Goal: Navigation & Orientation: Find specific page/section

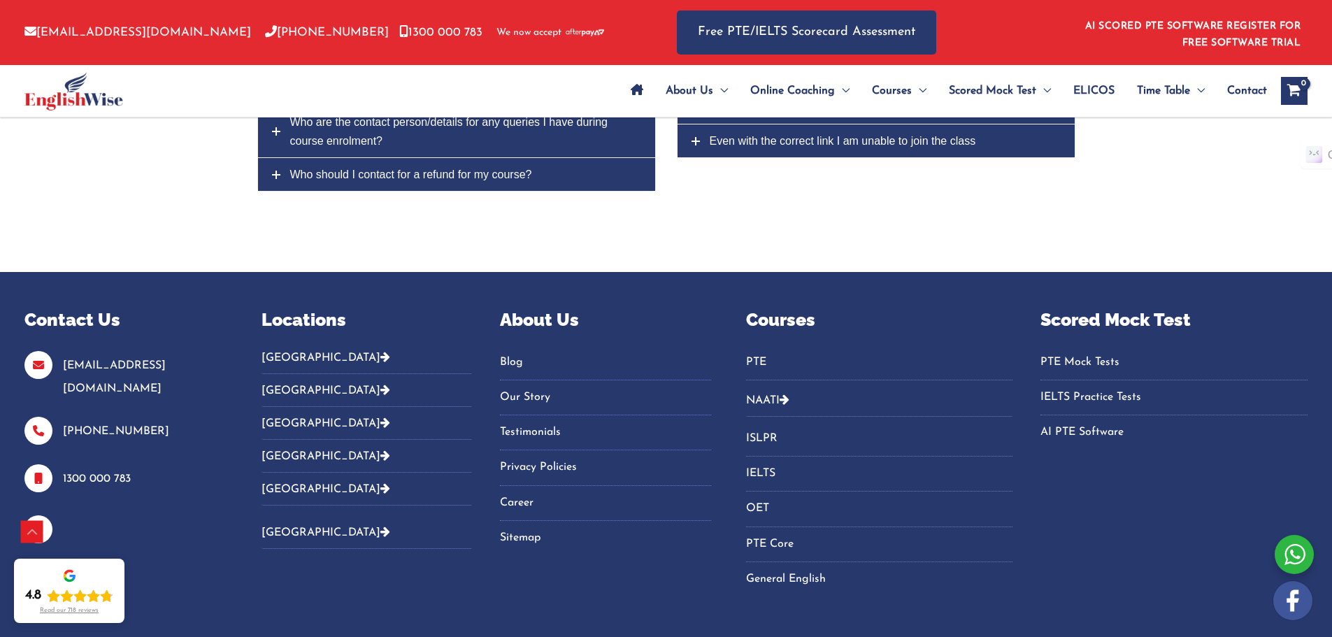
scroll to position [5867, 0]
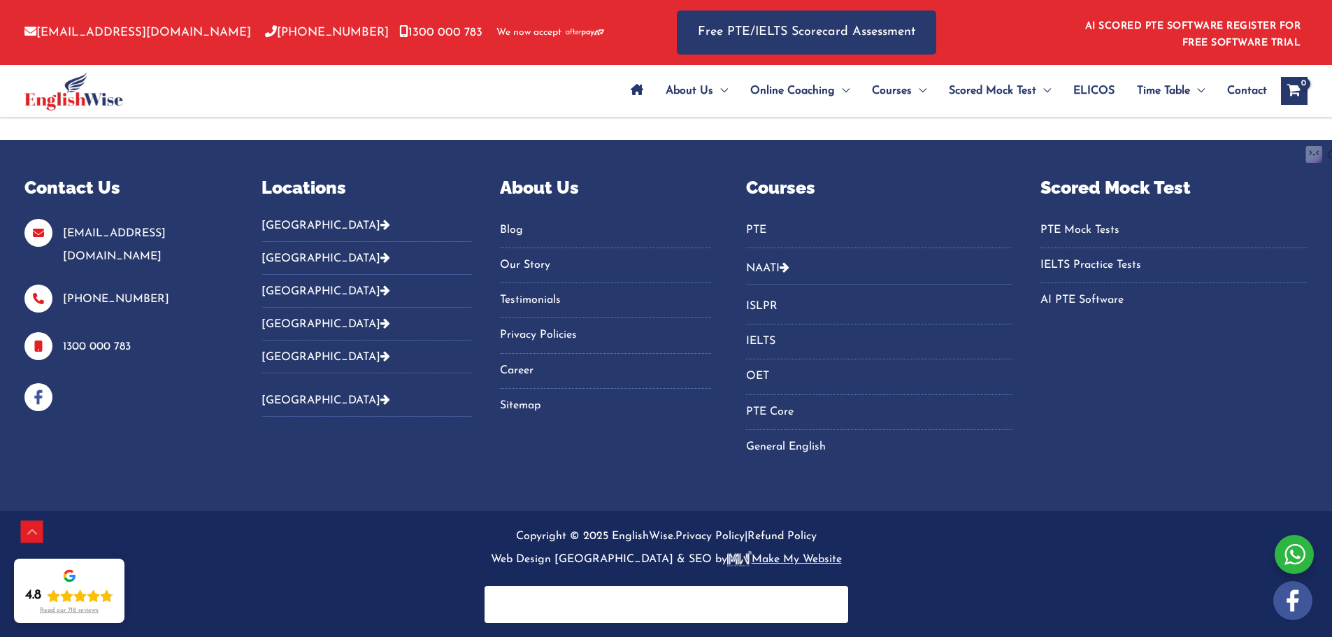
click at [380, 254] on icon "Footer Widget 2" at bounding box center [385, 257] width 10 height 11
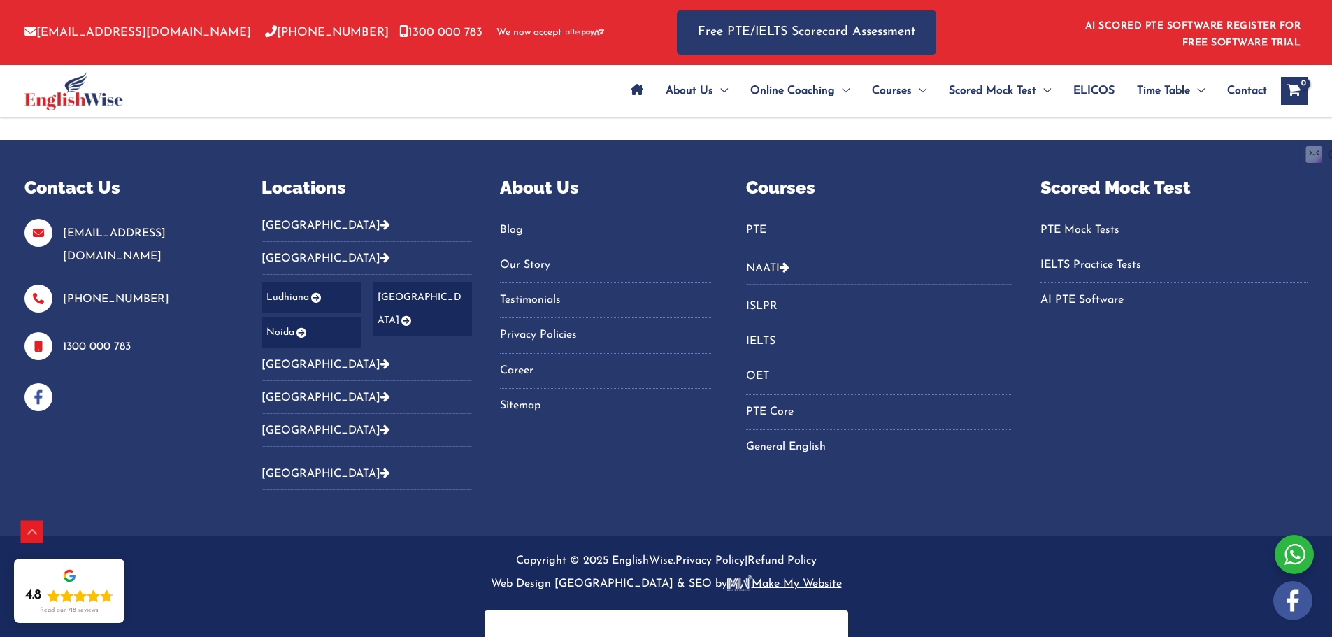
click at [380, 254] on icon "Footer Widget 2" at bounding box center [385, 257] width 10 height 11
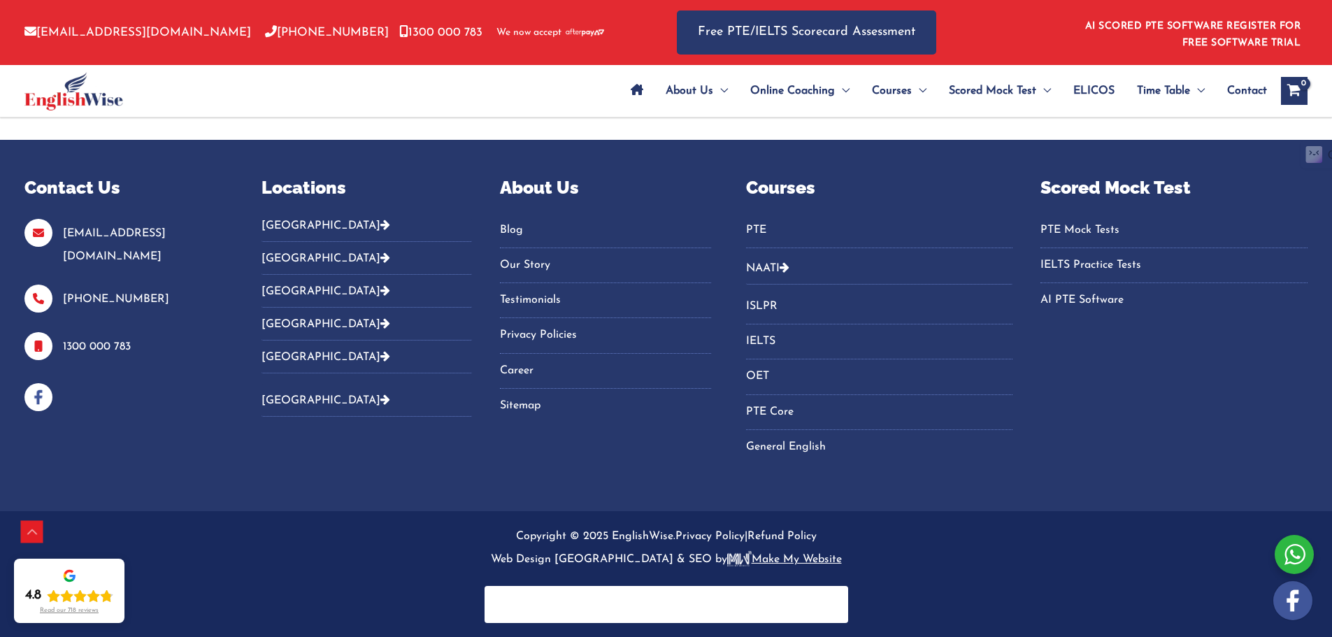
click at [380, 294] on icon "Footer Widget 2" at bounding box center [385, 290] width 10 height 11
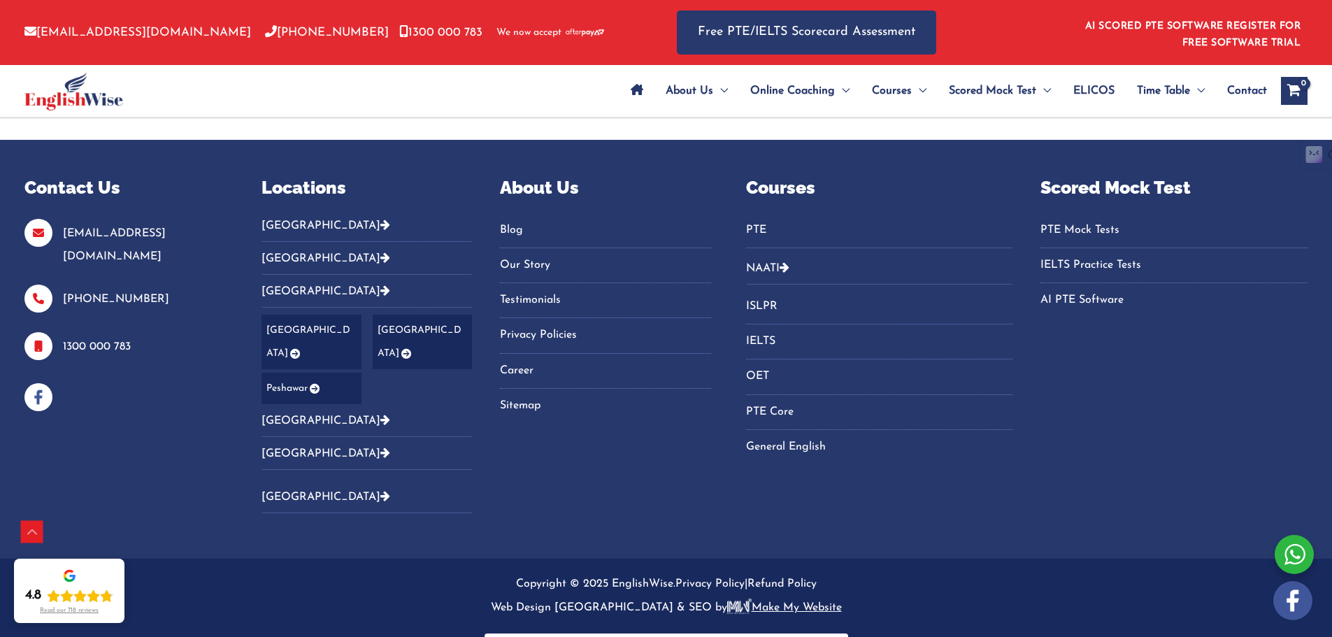
click at [380, 294] on icon "Footer Widget 2" at bounding box center [385, 290] width 10 height 11
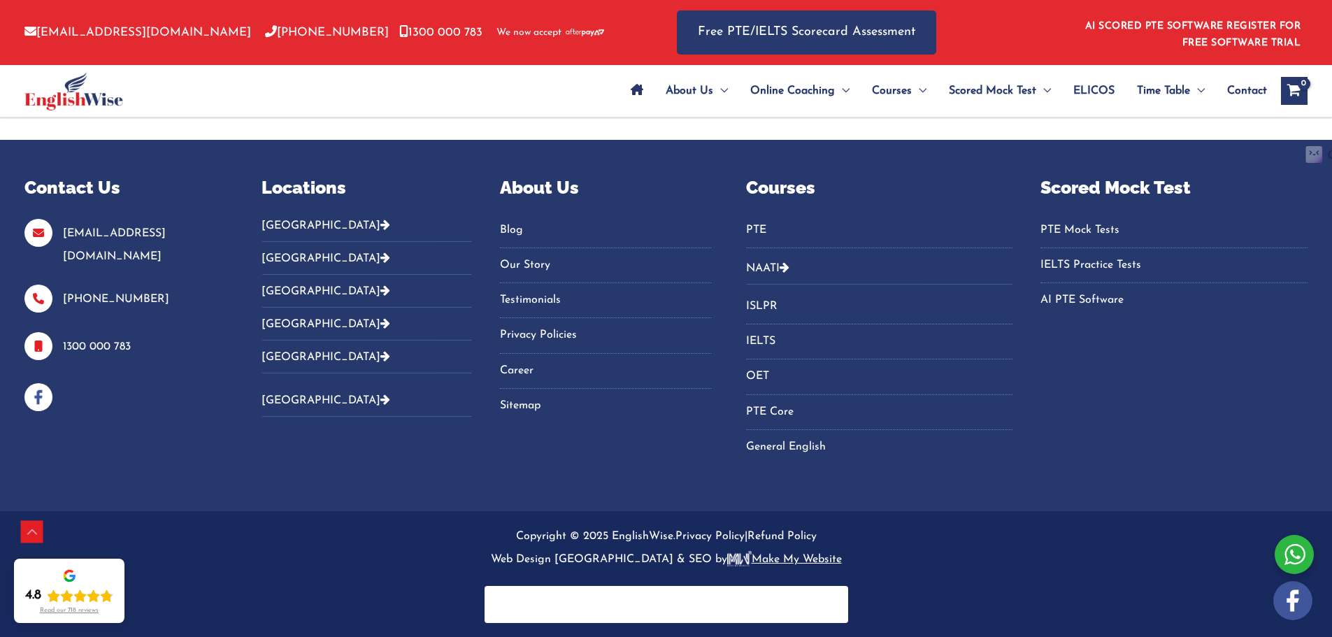
click at [533, 266] on link "Our Story" at bounding box center [605, 265] width 210 height 23
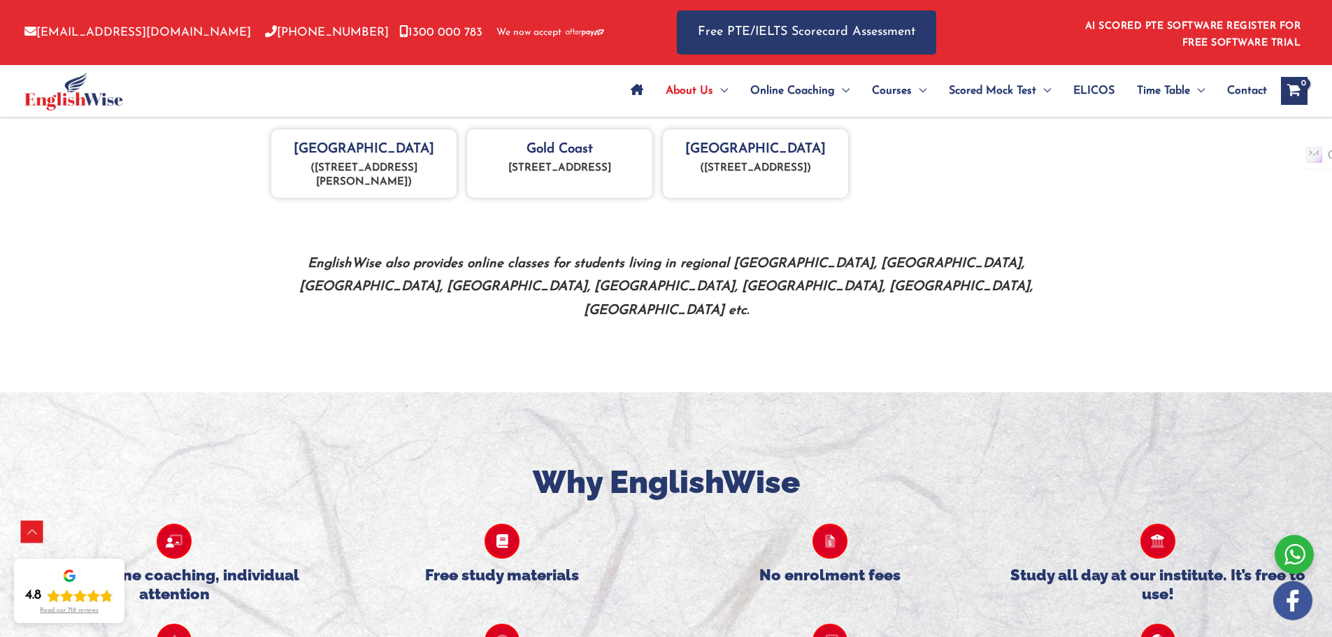
scroll to position [629, 0]
